Goal: Task Accomplishment & Management: Complete application form

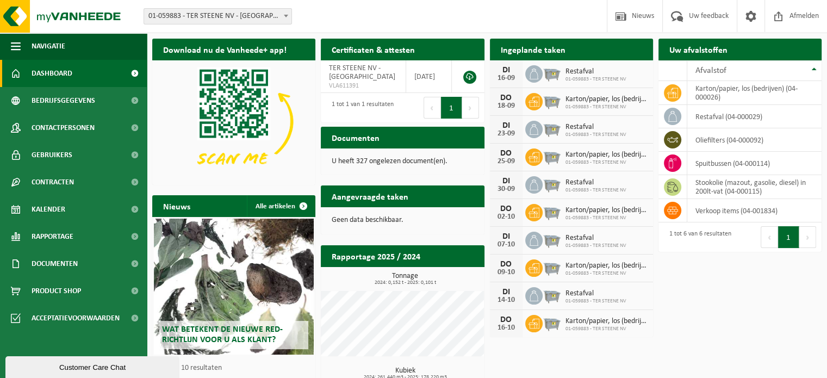
click at [377, 186] on h2 "Aangevraagde taken" at bounding box center [370, 195] width 98 height 21
click at [374, 195] on h2 "Aangevraagde taken" at bounding box center [370, 195] width 98 height 21
click at [730, 164] on td "spuitbussen (04-000114)" at bounding box center [754, 163] width 134 height 23
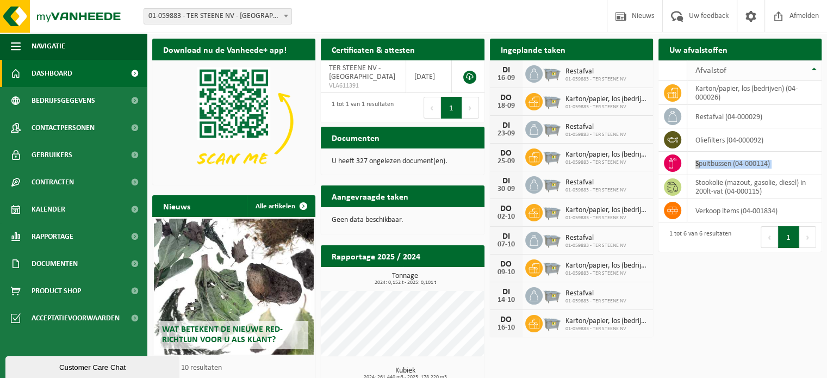
click at [814, 69] on th "Afvalstof" at bounding box center [754, 70] width 134 height 21
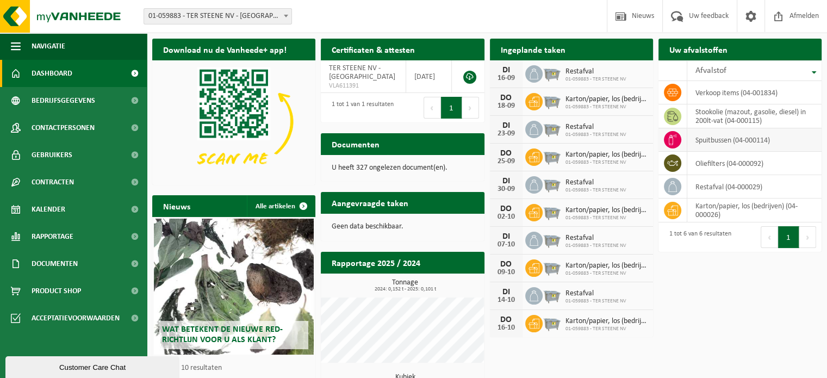
click at [739, 141] on td "spuitbussen (04-000114)" at bounding box center [754, 139] width 134 height 23
click at [63, 99] on span "Bedrijfsgegevens" at bounding box center [64, 100] width 64 height 27
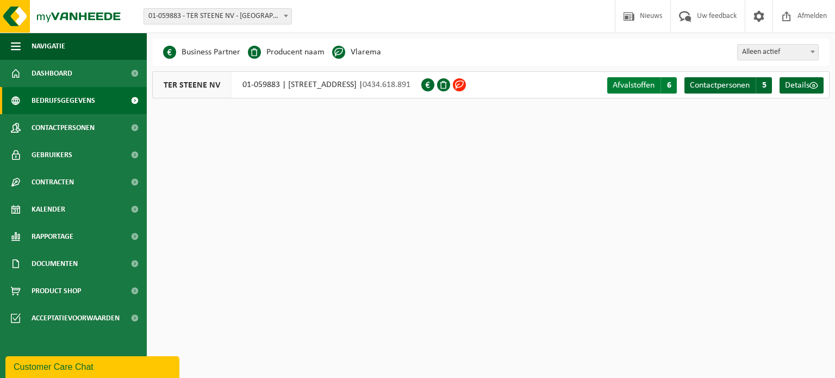
click at [650, 84] on span "Afvalstoffen" at bounding box center [634, 85] width 42 height 9
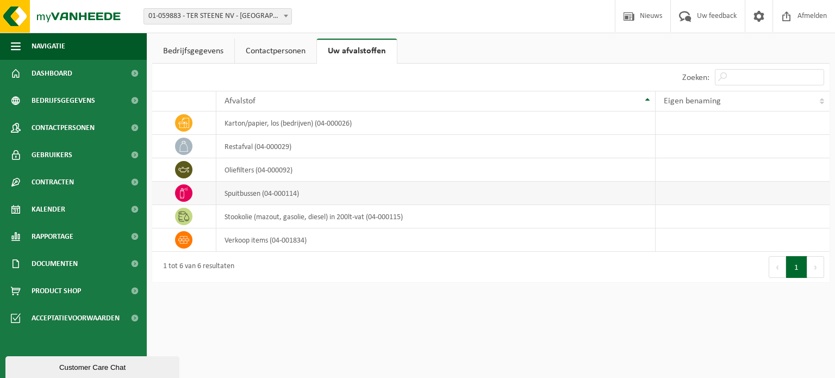
click at [254, 193] on td "spuitbussen (04-000114)" at bounding box center [435, 193] width 439 height 23
click at [185, 191] on icon at bounding box center [183, 193] width 11 height 11
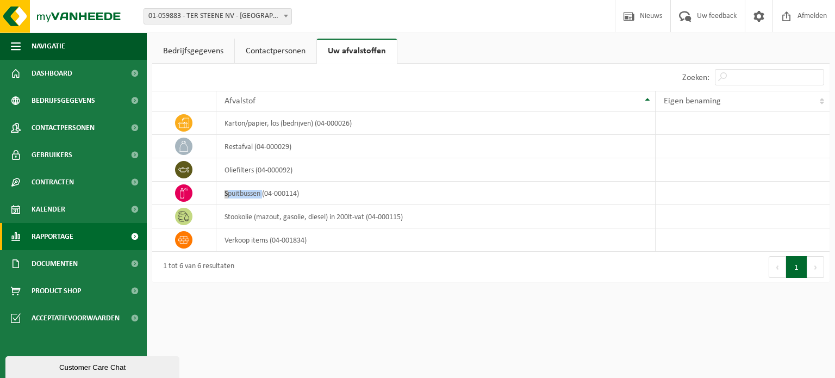
click at [30, 234] on link "Rapportage" at bounding box center [73, 236] width 147 height 27
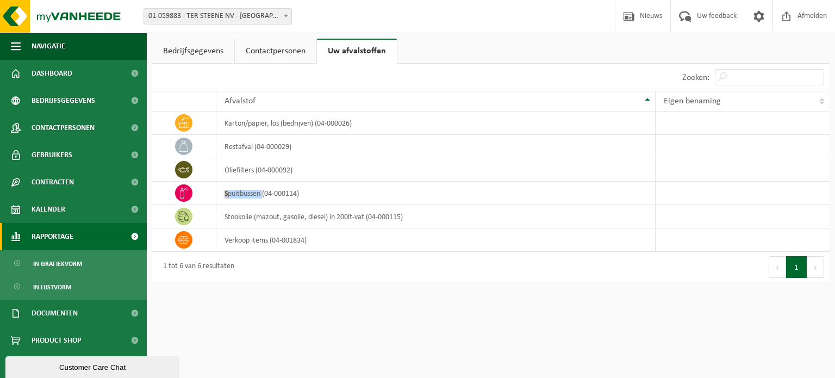
click at [35, 241] on span "Rapportage" at bounding box center [53, 236] width 42 height 27
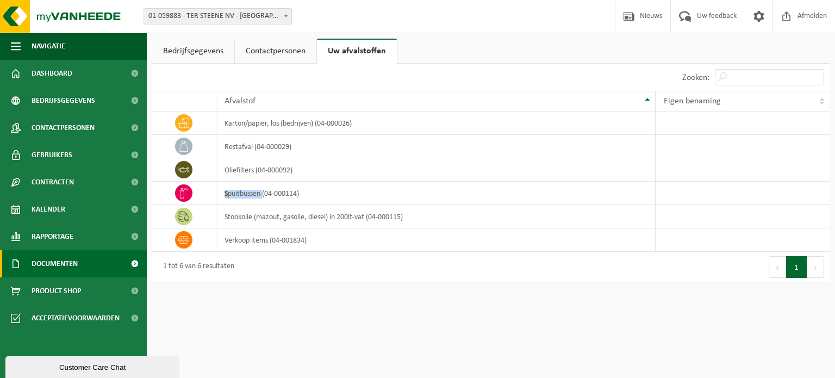
click at [42, 272] on span "Documenten" at bounding box center [55, 263] width 46 height 27
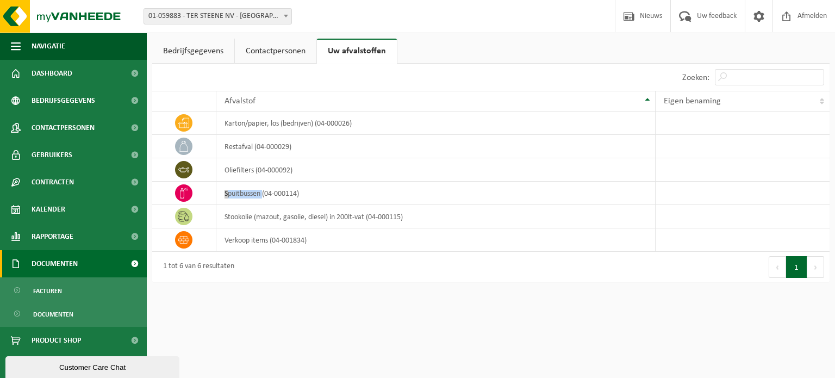
click at [42, 266] on span "Documenten" at bounding box center [55, 263] width 46 height 27
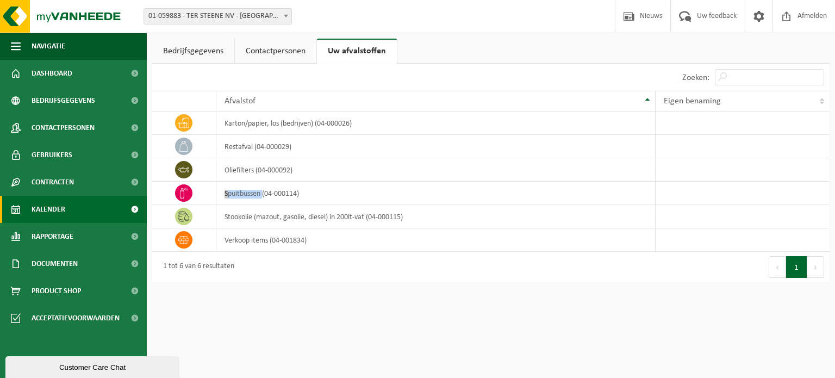
click at [49, 210] on span "Kalender" at bounding box center [49, 209] width 34 height 27
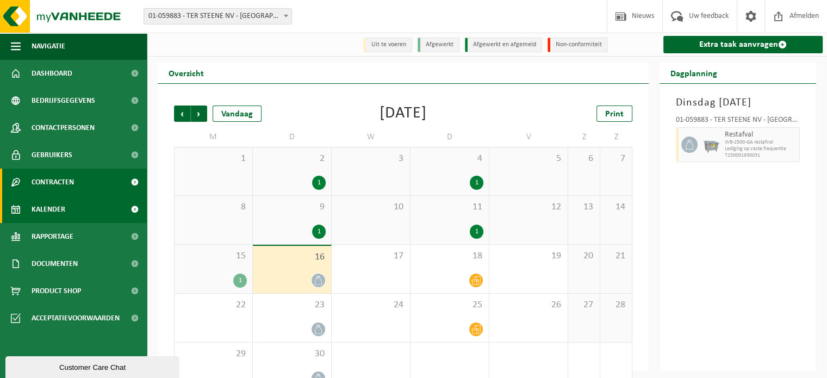
click at [51, 184] on span "Contracten" at bounding box center [53, 182] width 42 height 27
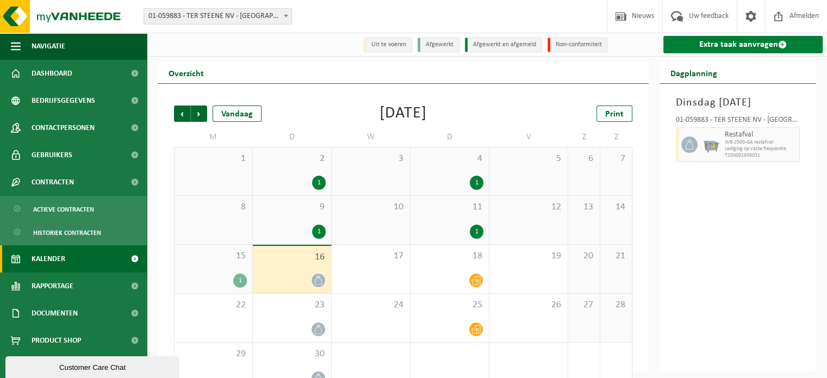
click at [725, 45] on link "Extra taak aanvragen" at bounding box center [742, 44] width 159 height 17
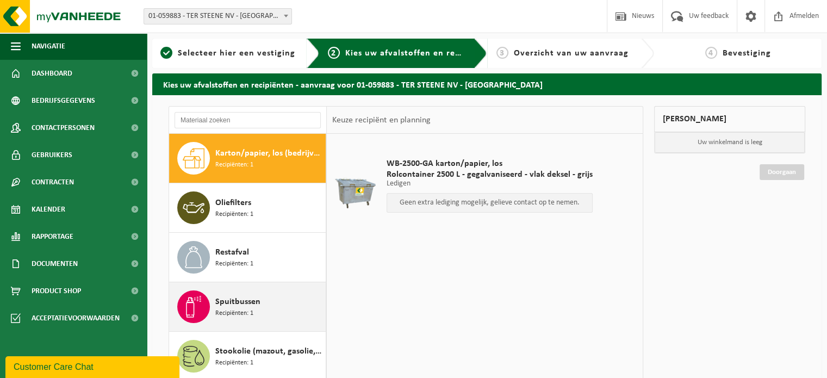
click at [195, 308] on icon at bounding box center [194, 307] width 22 height 22
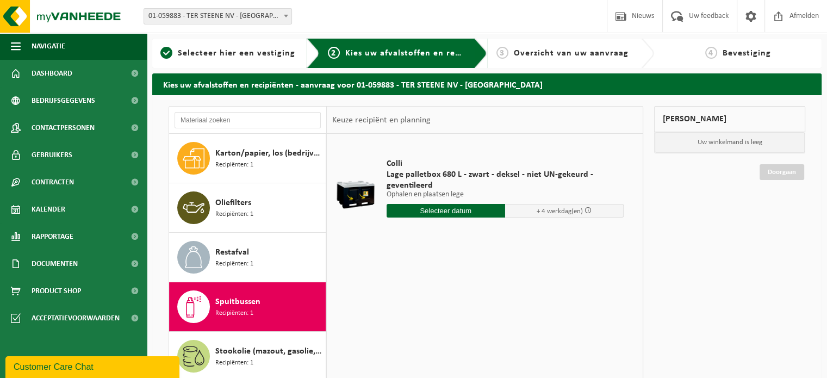
click at [452, 209] on input "text" at bounding box center [446, 211] width 119 height 14
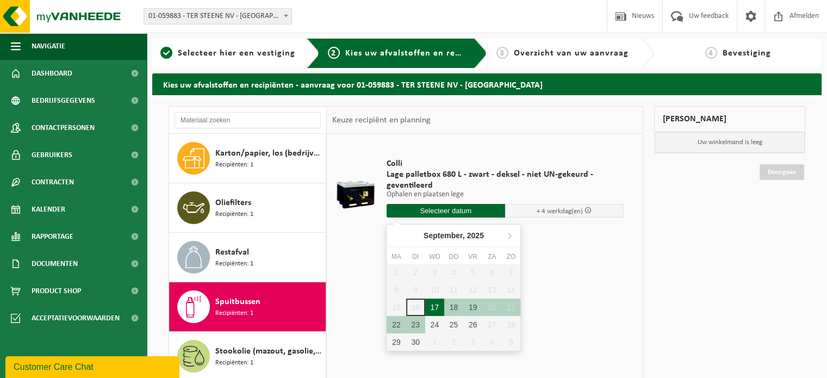
click at [436, 308] on div "17" at bounding box center [434, 306] width 19 height 17
type input "Van 2025-09-17"
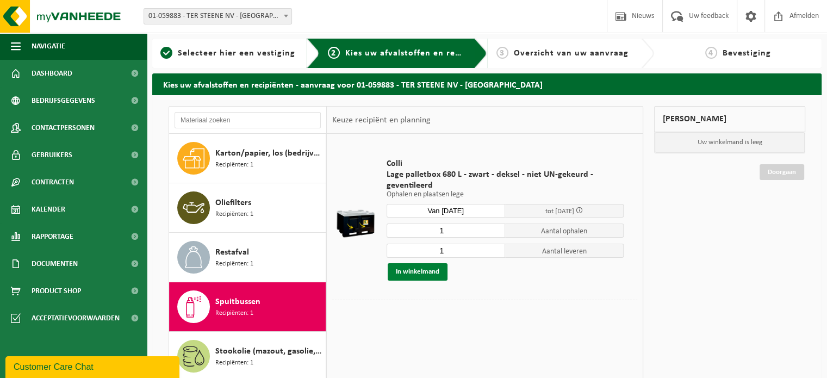
click at [414, 271] on button "In winkelmand" at bounding box center [418, 271] width 60 height 17
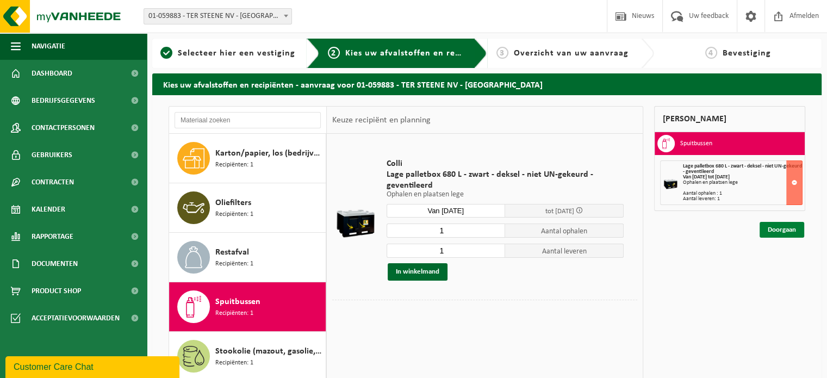
click at [784, 228] on link "Doorgaan" at bounding box center [781, 230] width 45 height 16
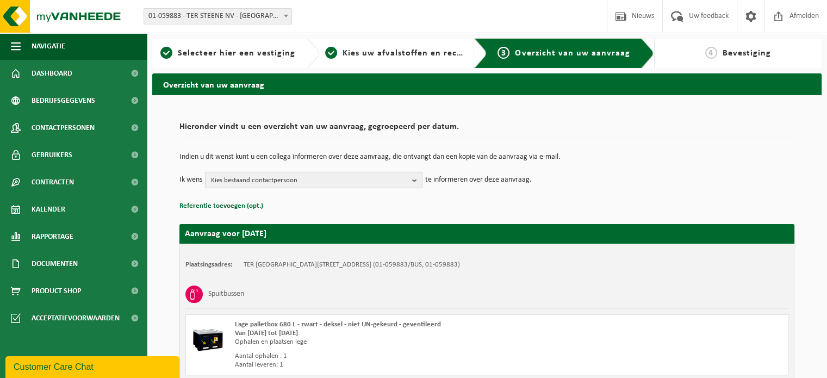
click at [241, 182] on span "Kies bestaand contactpersoon" at bounding box center [309, 180] width 197 height 16
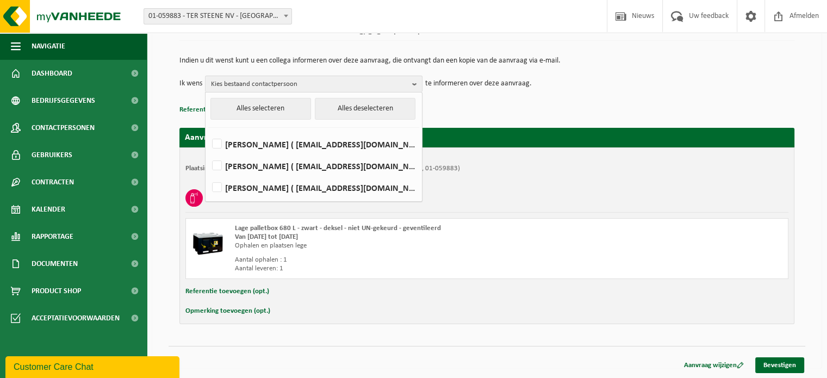
scroll to position [42, 0]
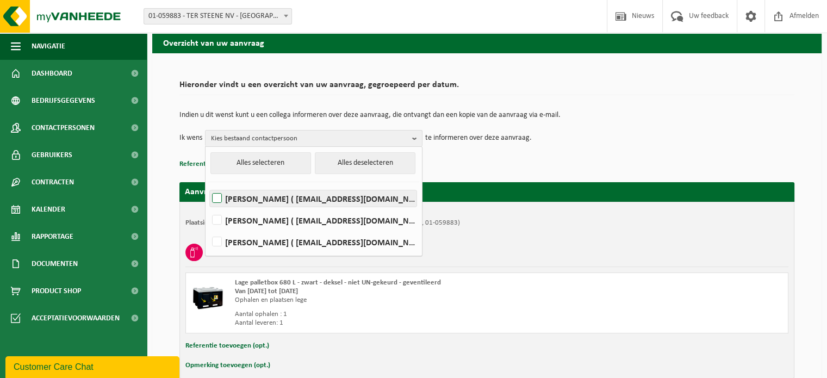
click at [216, 195] on label "Bianca Samijn ( administratie@tersteene.be )" at bounding box center [313, 198] width 207 height 16
click at [208, 185] on input "Bianca Samijn ( administratie@tersteene.be )" at bounding box center [208, 184] width 1 height 1
checkbox input "true"
click at [666, 144] on td "Ik wens Bianca Samijn Alles selecteren Alles deselecteren Bianca Samijn ( admin…" at bounding box center [486, 138] width 615 height 16
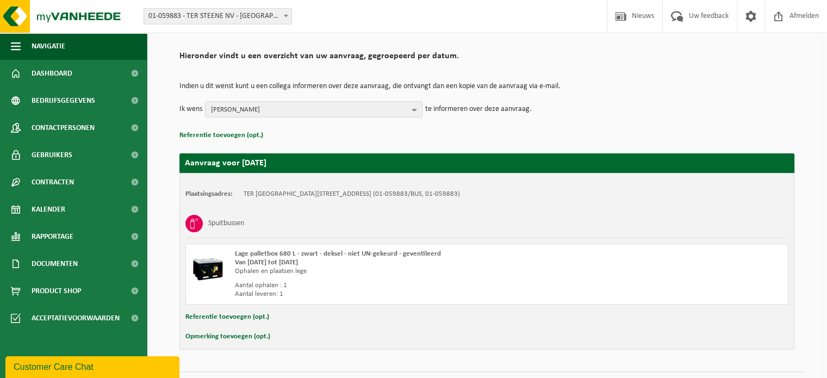
scroll to position [96, 0]
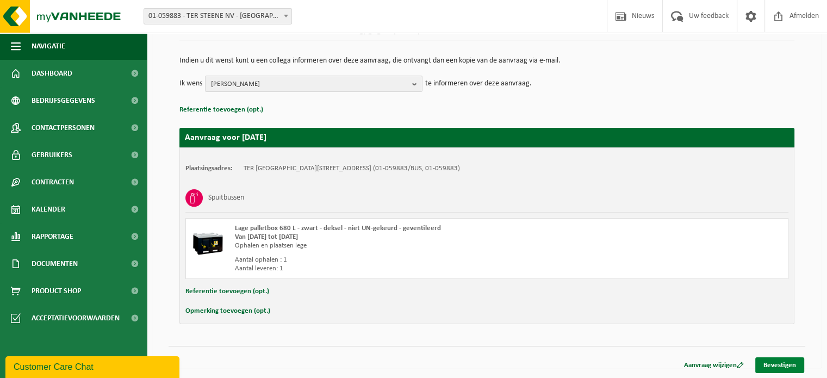
click at [774, 363] on link "Bevestigen" at bounding box center [779, 365] width 49 height 16
